Goal: Task Accomplishment & Management: Use online tool/utility

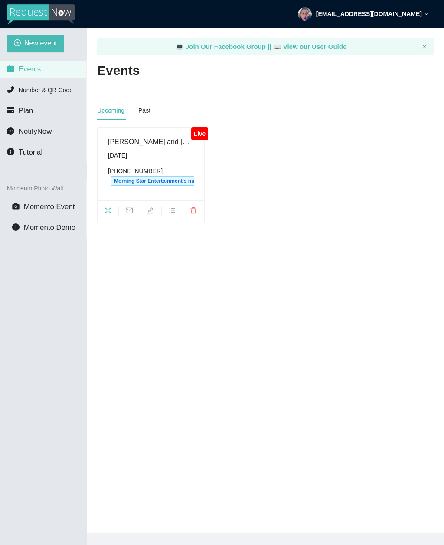
click at [156, 156] on div "[DATE]" at bounding box center [151, 156] width 86 height 10
click at [149, 148] on div "[PERSON_NAME] and [PERSON_NAME] [DATE] [PHONE_NUMBER] Morning Star Entertainmen…" at bounding box center [151, 163] width 86 height 55
click at [107, 214] on span "fullscreen" at bounding box center [107, 212] width 21 height 10
